Goal: Task Accomplishment & Management: Use online tool/utility

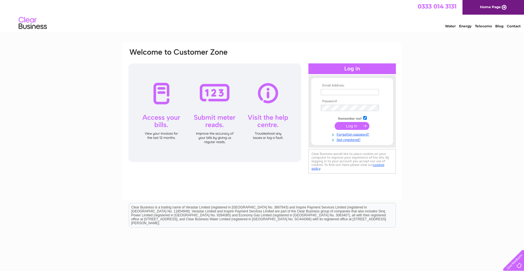
type input "Morag@hmdopticians.co.uk"
click at [356, 126] on input "submit" at bounding box center [352, 126] width 35 height 8
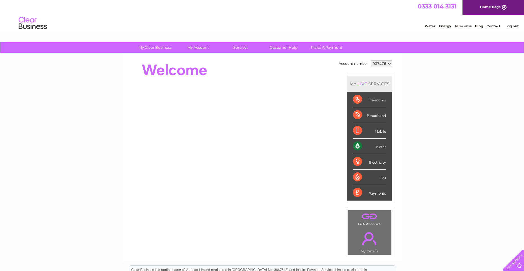
click at [376, 147] on div "Water" at bounding box center [369, 147] width 33 height 16
click at [373, 161] on div "Electricity" at bounding box center [369, 162] width 33 height 16
click at [386, 65] on select "937476 937477 937479" at bounding box center [381, 63] width 21 height 7
select select "937477"
click at [371, 60] on select "937476 937477 937479" at bounding box center [381, 63] width 21 height 7
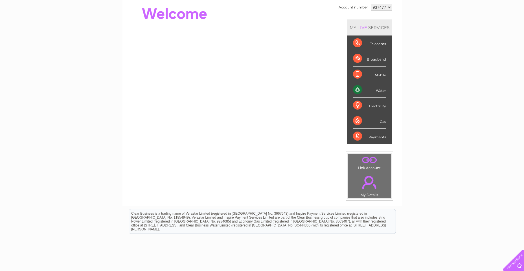
click at [386, 7] on select "937476 937477 937479" at bounding box center [381, 7] width 21 height 7
select select "937479"
click at [371, 4] on select "937476 937477 937479" at bounding box center [381, 7] width 21 height 7
click at [267, 141] on div "Account number 937476 937477 937479 MY LIVE SERVICES Telecoms Broadband Mobile …" at bounding box center [262, 85] width 269 height 165
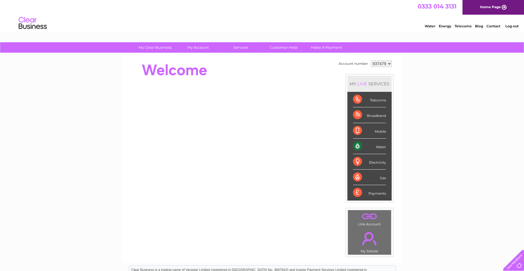
click at [389, 63] on select "937476 937477 937479" at bounding box center [381, 63] width 21 height 7
select select "937476"
click at [371, 60] on select "937476 937477 937479" at bounding box center [381, 63] width 21 height 7
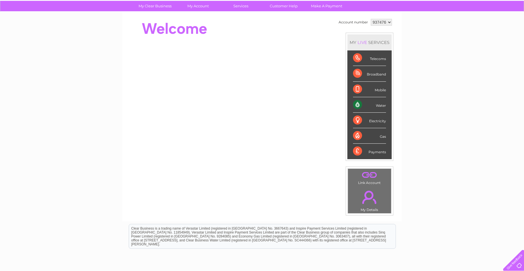
scroll to position [28, 0]
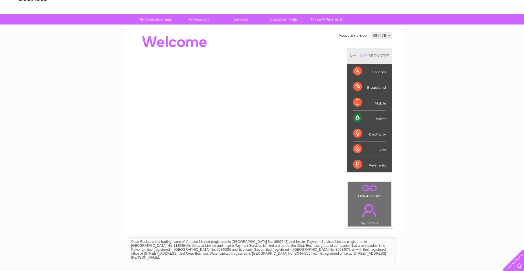
click at [370, 117] on div "Water" at bounding box center [369, 119] width 33 height 16
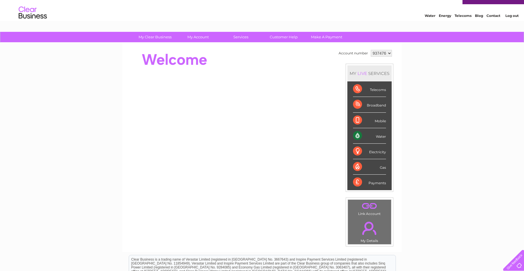
scroll to position [0, 0]
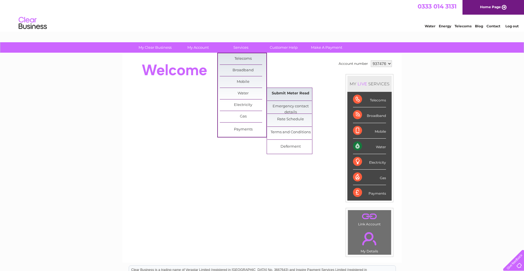
click at [291, 94] on link "Submit Meter Read" at bounding box center [290, 93] width 47 height 11
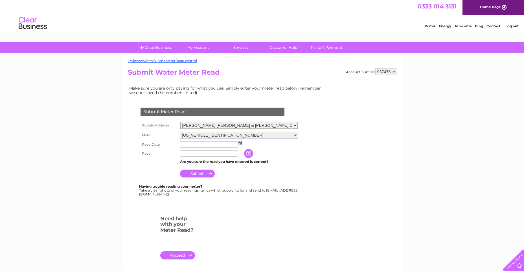
click at [295, 126] on select "[PERSON_NAME] [PERSON_NAME] & [PERSON_NAME] Opticians, [STREET_ADDRESS][DATE]" at bounding box center [239, 125] width 118 height 7
click at [308, 118] on form "Submit Meter Read Supply Address Hughes Macdonald & Davidson Opticians, Main St…" at bounding box center [227, 186] width 198 height 179
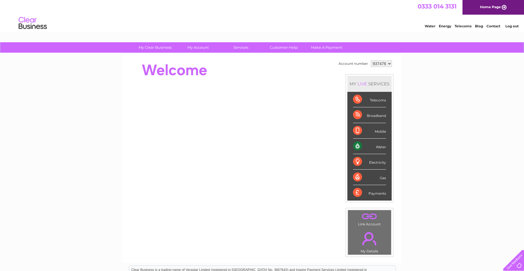
click at [388, 63] on select "937476 937477 937479" at bounding box center [381, 63] width 21 height 7
select select "937477"
click at [371, 60] on select "937476 937477 937479" at bounding box center [381, 63] width 21 height 7
click at [366, 146] on div "Water" at bounding box center [369, 147] width 33 height 16
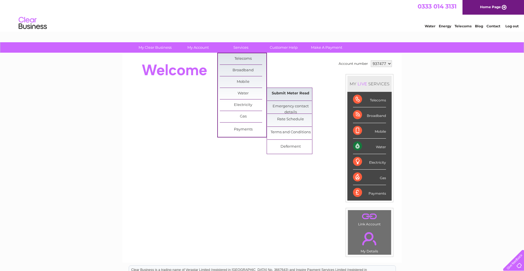
click at [293, 92] on link "Submit Meter Read" at bounding box center [290, 93] width 47 height 11
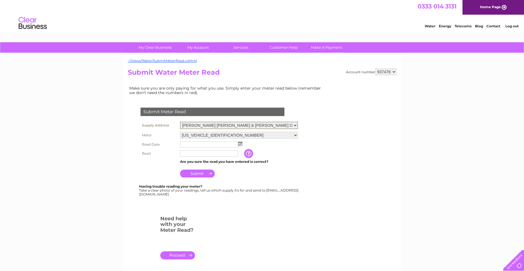
click at [294, 125] on select "Hughes Macdonald & Davidson Opticians, Main Street, Aberdeen, AB53 4AD" at bounding box center [239, 125] width 118 height 7
click at [306, 103] on form "Submit Meter Read Supply Address Hughes Macdonald & Davidson Opticians, Main St…" at bounding box center [227, 186] width 198 height 179
click at [394, 72] on select "937476 937477 937479" at bounding box center [385, 72] width 21 height 7
select select "937477"
click at [375, 69] on select "937476 937477 937479" at bounding box center [385, 72] width 21 height 7
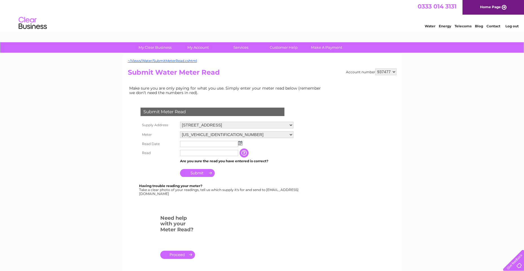
click at [241, 143] on img at bounding box center [240, 143] width 4 height 5
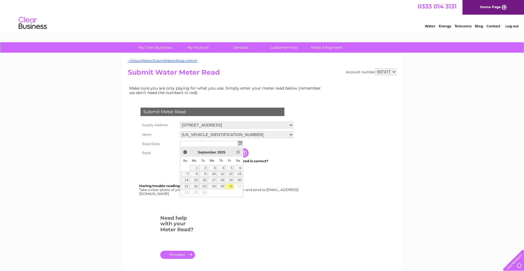
click at [229, 186] on link "26" at bounding box center [229, 187] width 8 height 6
type input "2025/09/26"
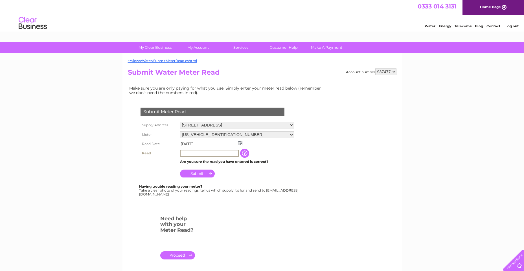
click at [187, 155] on input "text" at bounding box center [209, 153] width 59 height 7
type input "00752"
click at [201, 174] on input "Submit" at bounding box center [197, 173] width 35 height 8
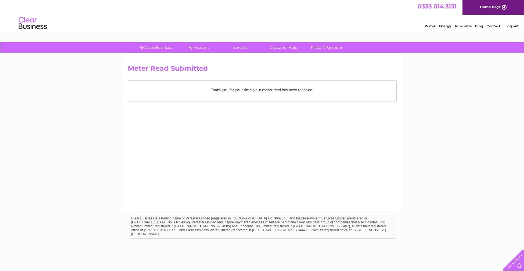
click at [430, 27] on link "Water" at bounding box center [430, 26] width 11 height 4
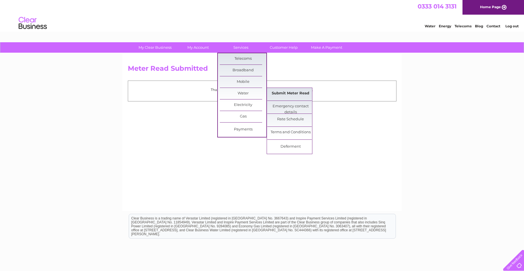
click at [293, 94] on link "Submit Meter Read" at bounding box center [290, 93] width 47 height 11
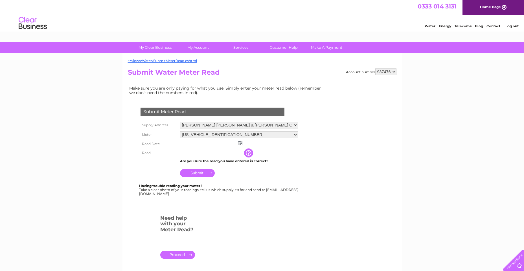
click at [251, 152] on input "button" at bounding box center [249, 153] width 10 height 9
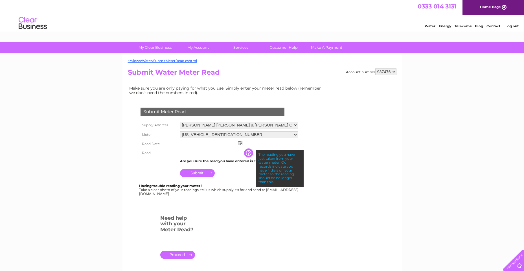
click at [394, 72] on select "937476 937477 937479" at bounding box center [385, 72] width 21 height 7
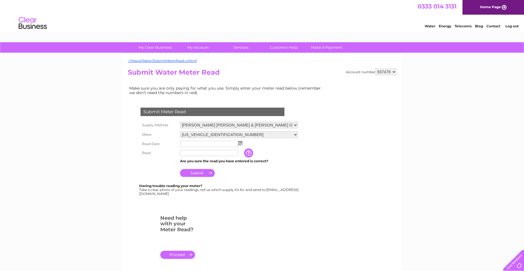
select select "937477"
click at [375, 69] on select "937476 937477 937479" at bounding box center [385, 72] width 21 height 7
click at [244, 152] on input "button" at bounding box center [245, 153] width 10 height 9
